Goal: Task Accomplishment & Management: Use online tool/utility

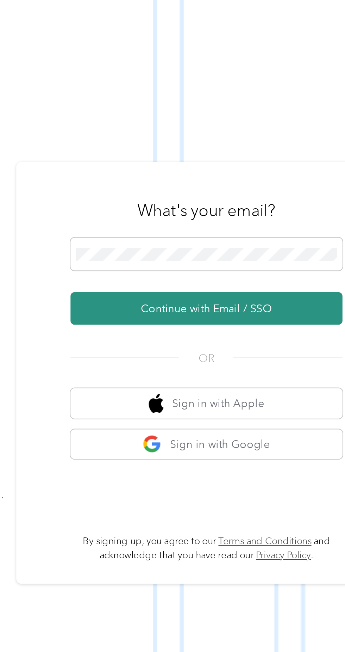
click at [260, 355] on button "Continue with Email / SSO" at bounding box center [255, 347] width 124 height 15
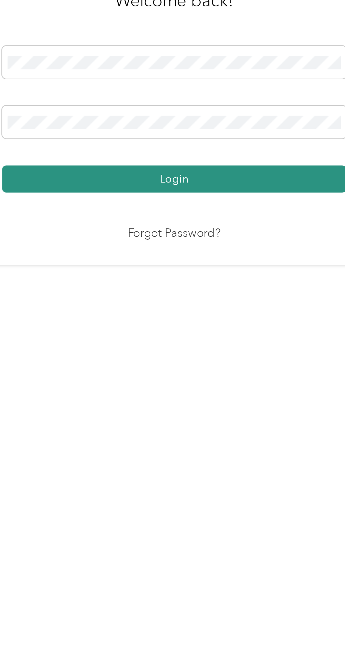
click at [218, 380] on button "Login" at bounding box center [171, 373] width 156 height 12
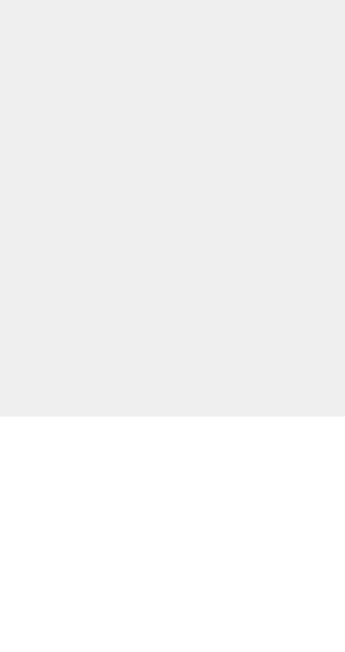
scroll to position [1, 0]
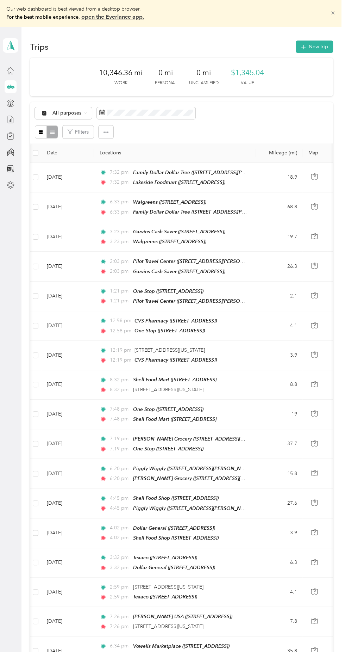
click at [335, 13] on icon at bounding box center [333, 13] width 3 height 3
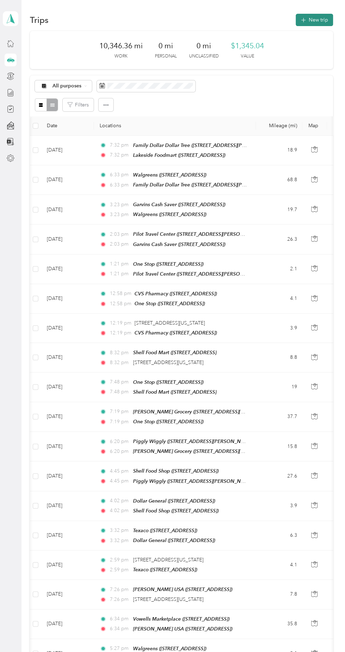
click at [322, 17] on button "New trip" at bounding box center [314, 20] width 37 height 12
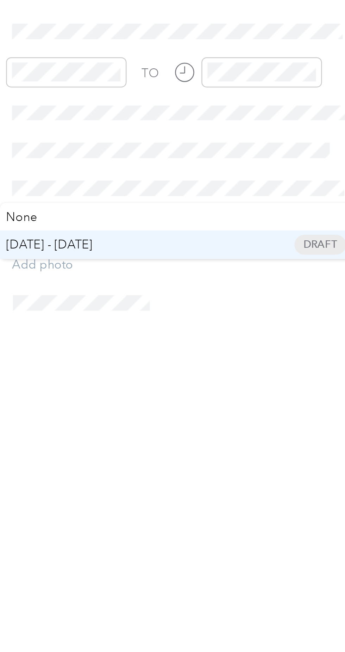
click at [227, 307] on span "[DATE] - [DATE]" at bounding box center [208, 308] width 35 height 7
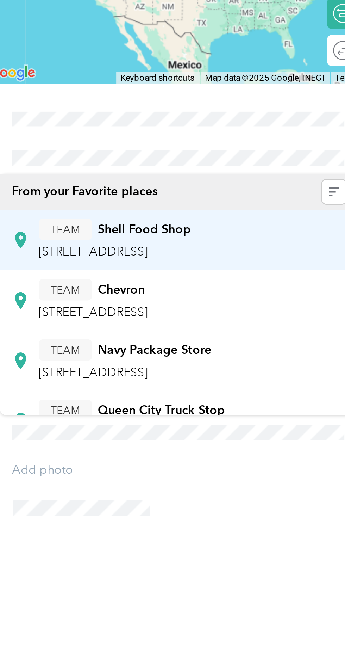
click at [249, 226] on span "[STREET_ADDRESS]" at bounding box center [227, 228] width 45 height 6
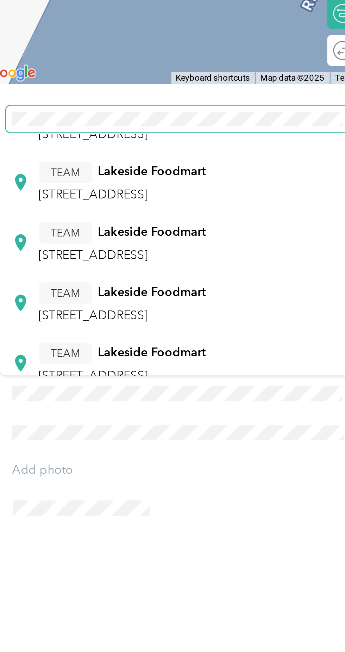
scroll to position [110, 0]
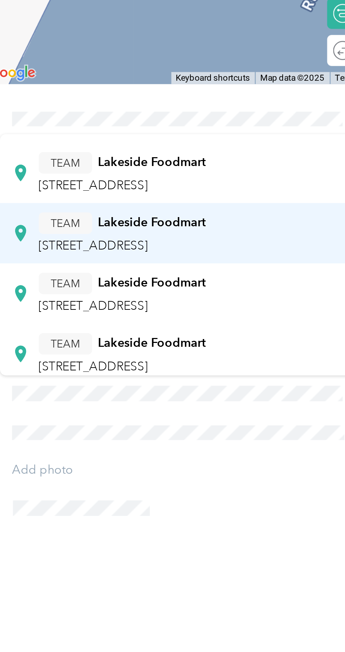
click at [270, 222] on div "TEAM Lakeside Foodmart [STREET_ADDRESS]" at bounding box center [239, 220] width 69 height 17
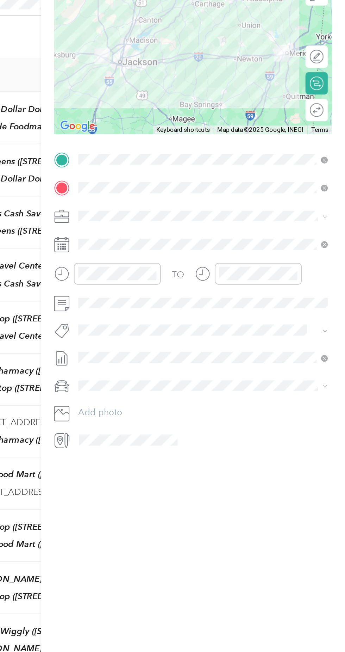
scroll to position [0, 0]
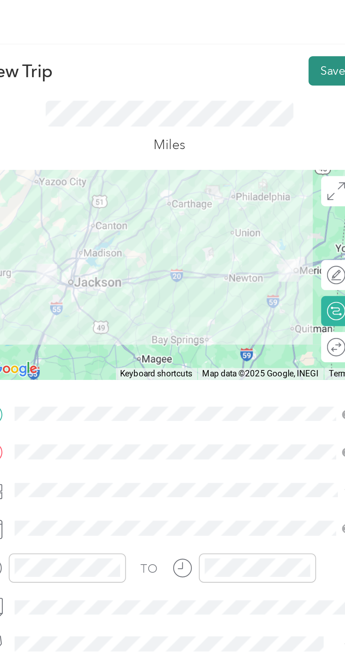
click at [325, 27] on button "Save" at bounding box center [327, 30] width 20 height 12
